Goal: Transaction & Acquisition: Purchase product/service

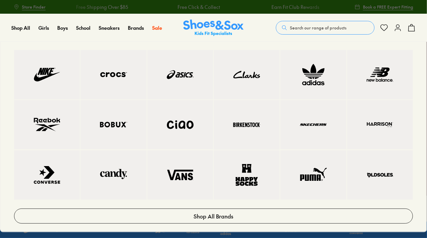
click at [329, 72] on img at bounding box center [313, 75] width 38 height 22
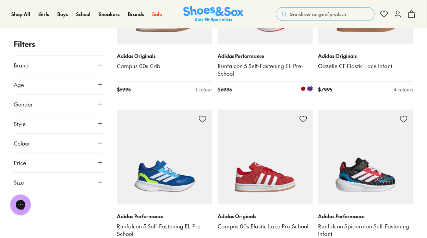
scroll to position [1163, 0]
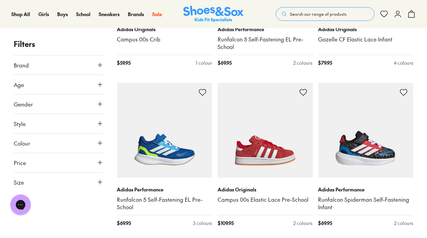
click at [21, 184] on span "Size" at bounding box center [19, 182] width 10 height 8
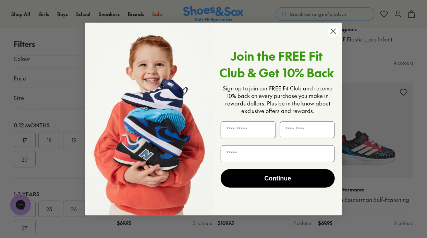
scroll to position [0, 0]
click at [331, 30] on icon "Close dialog" at bounding box center [333, 31] width 5 height 5
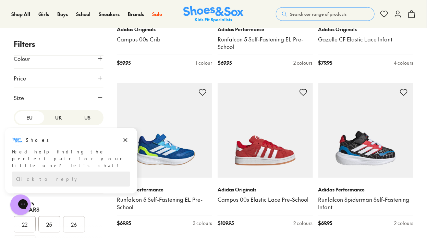
click at [55, 118] on button "UK" at bounding box center [58, 117] width 29 height 13
click at [125, 140] on icon "Dismiss campaign" at bounding box center [126, 140] width 4 height 4
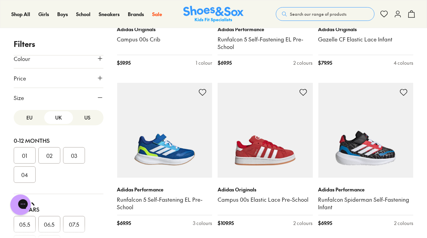
click at [75, 119] on button "US" at bounding box center [87, 117] width 29 height 13
click at [56, 121] on button "UK" at bounding box center [58, 117] width 29 height 13
click at [81, 118] on button "US" at bounding box center [87, 117] width 29 height 13
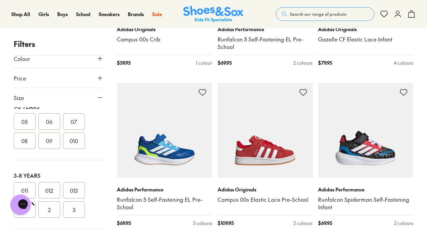
scroll to position [137, 0]
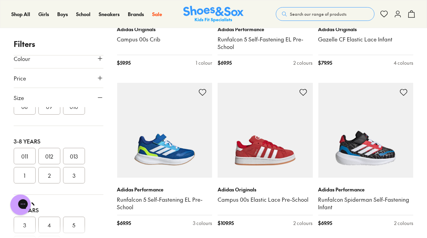
click at [29, 158] on button "011" at bounding box center [25, 156] width 22 height 16
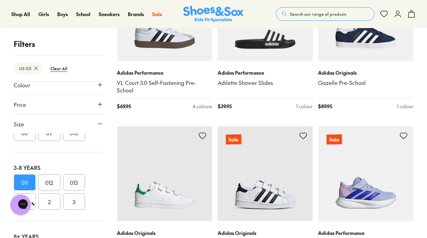
scroll to position [1276, 0]
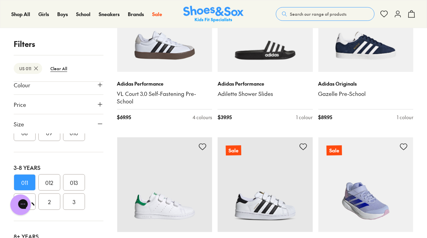
click at [370, 169] on img at bounding box center [365, 184] width 95 height 95
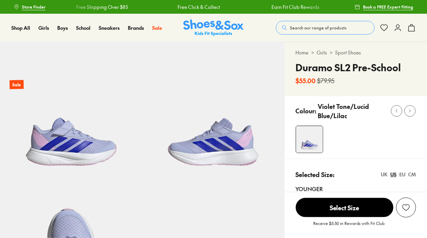
select select "*"
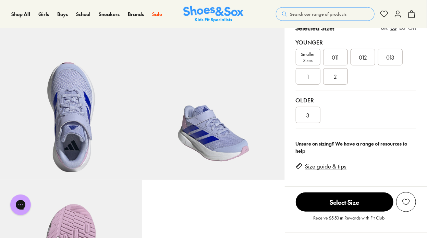
scroll to position [148, 0]
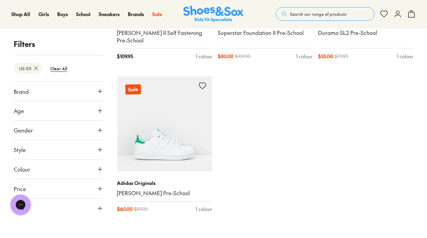
scroll to position [1360, 0]
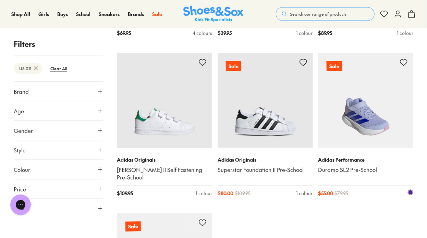
click at [362, 93] on img at bounding box center [365, 100] width 95 height 95
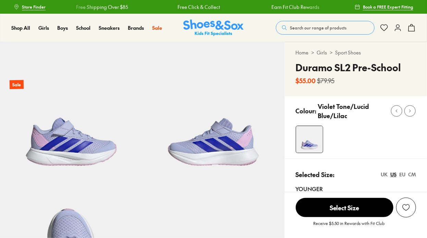
select select "*"
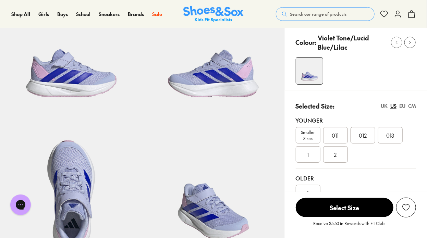
click at [339, 136] on div "011" at bounding box center [335, 135] width 25 height 16
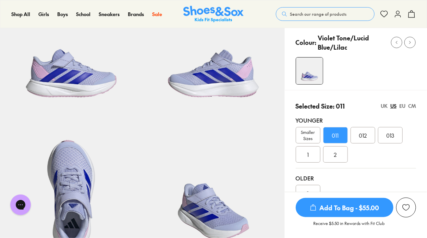
click at [349, 210] on span "Add To Bag - $55.00" at bounding box center [344, 207] width 98 height 19
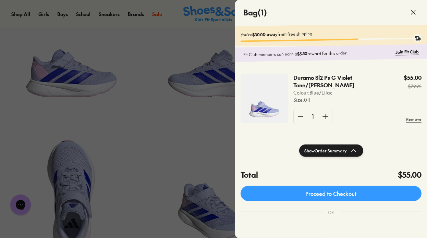
click at [122, 109] on div at bounding box center [213, 119] width 427 height 238
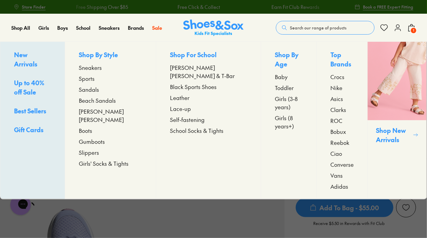
click at [330, 76] on span "Crocs" at bounding box center [337, 77] width 14 height 8
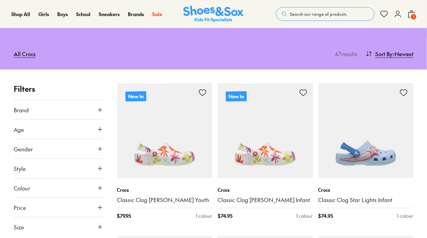
click at [23, 225] on span "Size" at bounding box center [19, 227] width 10 height 8
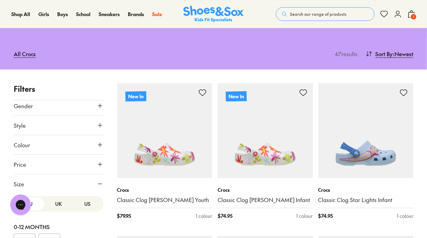
scroll to position [85, 0]
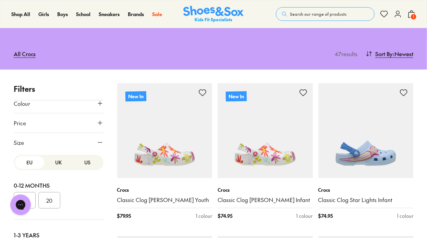
click at [78, 162] on button "US" at bounding box center [87, 162] width 29 height 13
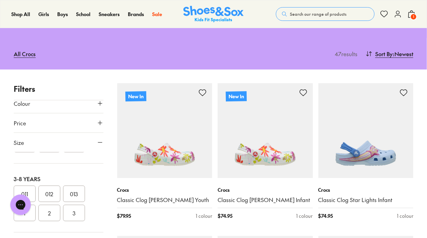
scroll to position [137, 0]
click at [30, 179] on button "011" at bounding box center [25, 182] width 22 height 16
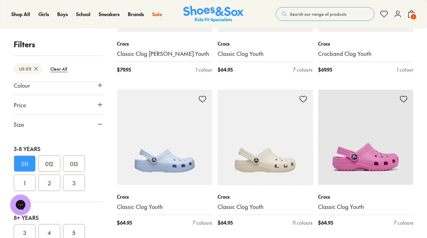
scroll to position [172, 0]
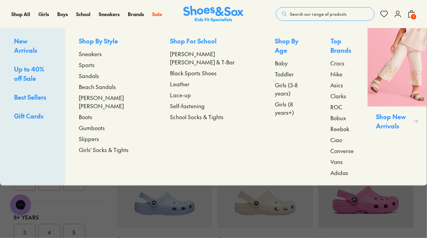
click at [42, 65] on span "Up to 40% off Sale" at bounding box center [29, 74] width 30 height 18
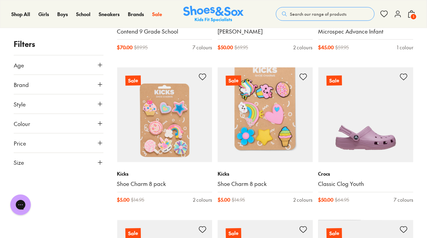
scroll to position [514, 0]
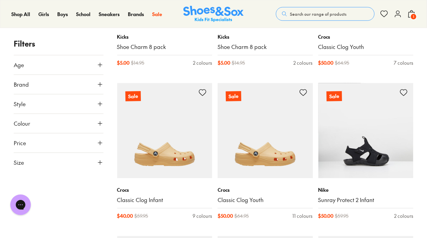
click at [22, 159] on span "Size" at bounding box center [19, 163] width 10 height 8
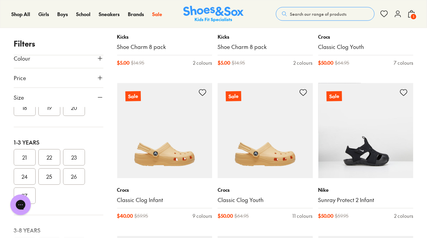
scroll to position [0, 0]
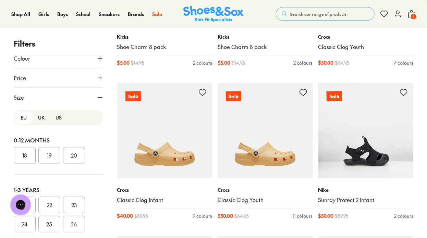
click at [61, 119] on button "US" at bounding box center [58, 117] width 17 height 13
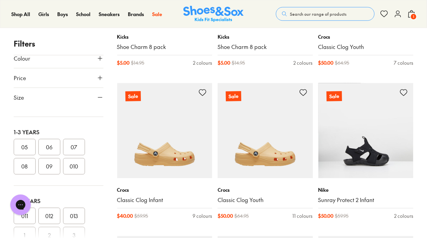
scroll to position [103, 0]
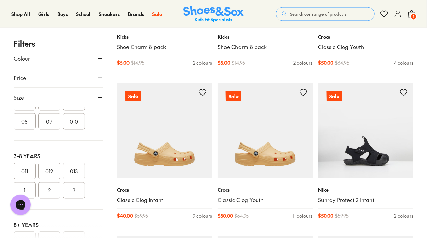
click at [19, 167] on button "011" at bounding box center [25, 171] width 22 height 16
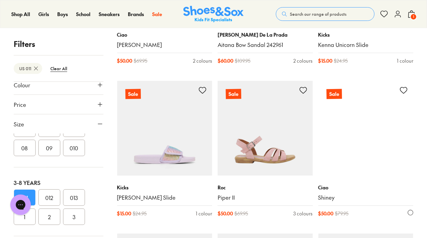
scroll to position [1196, 0]
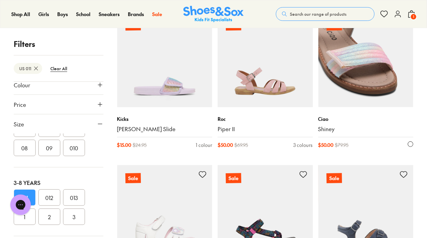
click at [356, 72] on img at bounding box center [365, 59] width 95 height 95
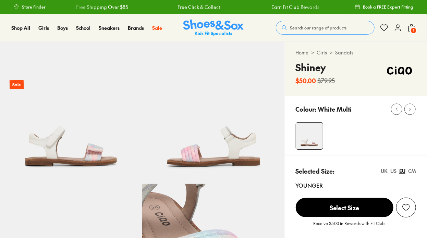
select select "*"
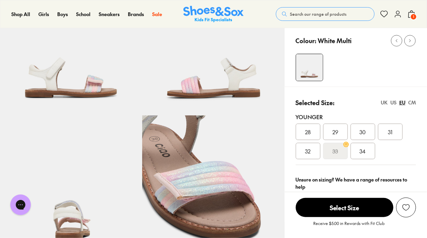
click at [394, 102] on div "US" at bounding box center [393, 102] width 6 height 7
click at [308, 130] on span "011" at bounding box center [307, 132] width 7 height 8
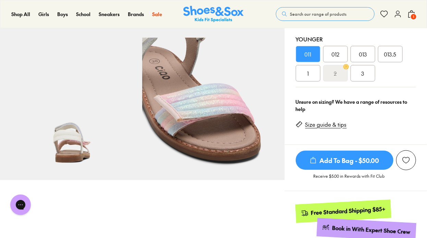
scroll to position [171, 0]
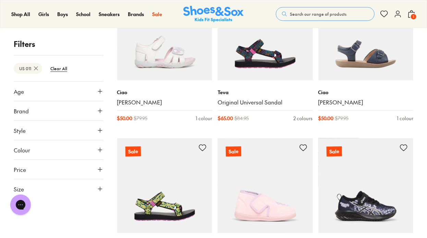
scroll to position [1547, 0]
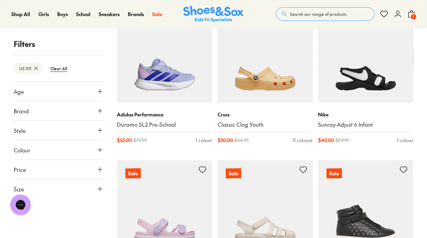
scroll to position [106, 0]
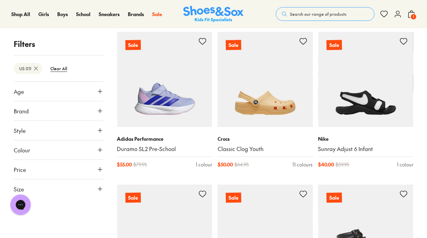
click at [413, 17] on span "1" at bounding box center [413, 16] width 7 height 7
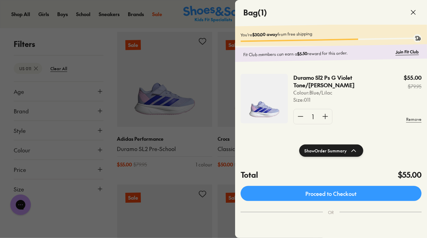
click at [308, 76] on p "Duramo Sl2 Ps G Violet Tone/[PERSON_NAME]" at bounding box center [337, 81] width 88 height 15
click at [277, 104] on img at bounding box center [263, 98] width 47 height 49
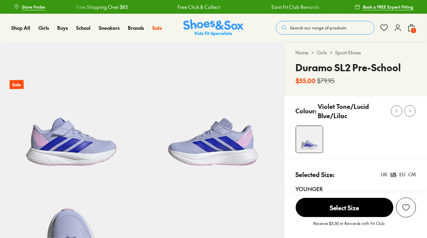
select select "*"
click at [416, 27] on div "Shop All Shop All Shop All New Arrivals Up to 40% Off Sale Online Only Best Sel…" at bounding box center [213, 28] width 427 height 28
select select "*"
